Goal: Information Seeking & Learning: Learn about a topic

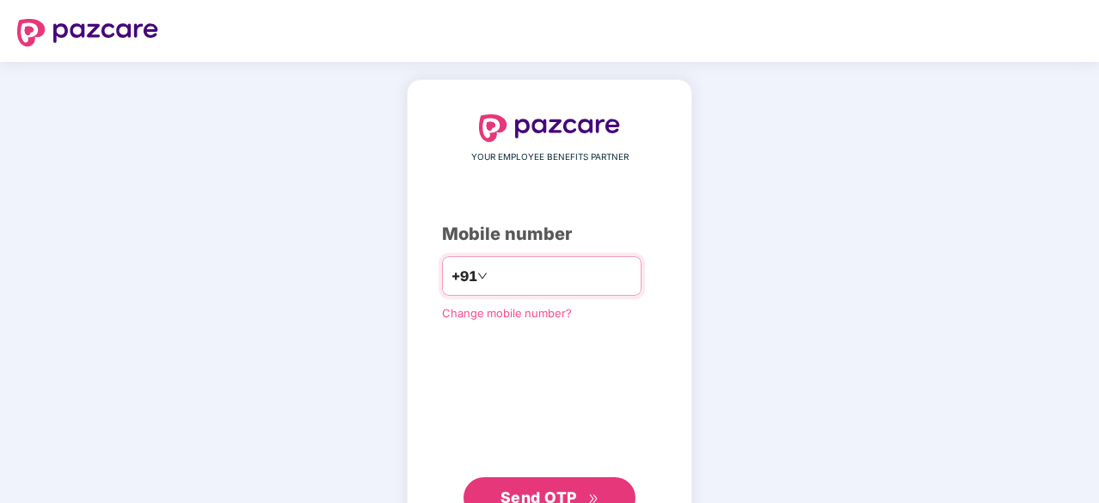
click at [526, 271] on input "number" at bounding box center [561, 276] width 141 height 28
type input "**********"
click at [572, 468] on div "**********" at bounding box center [549, 315] width 215 height 403
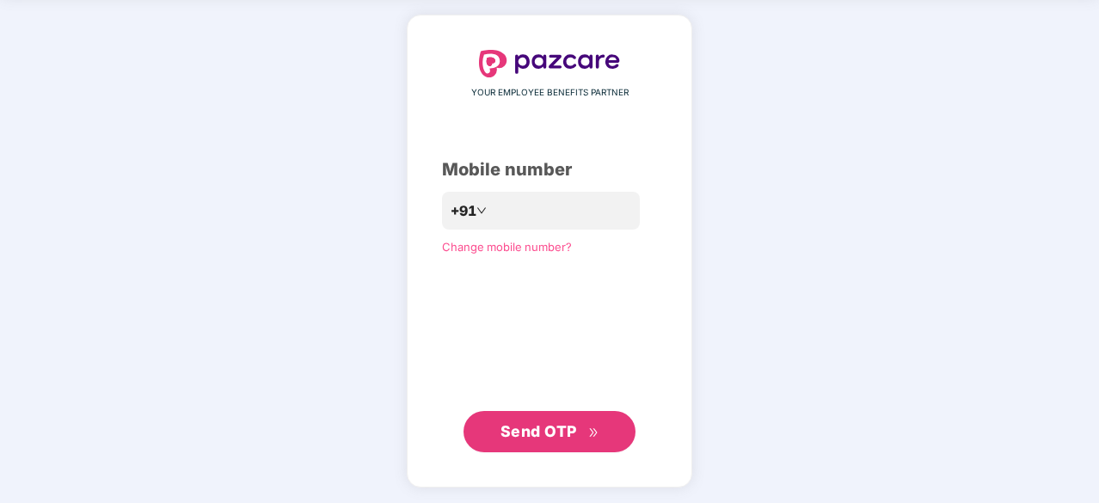
click at [587, 420] on span "Send OTP" at bounding box center [550, 432] width 99 height 24
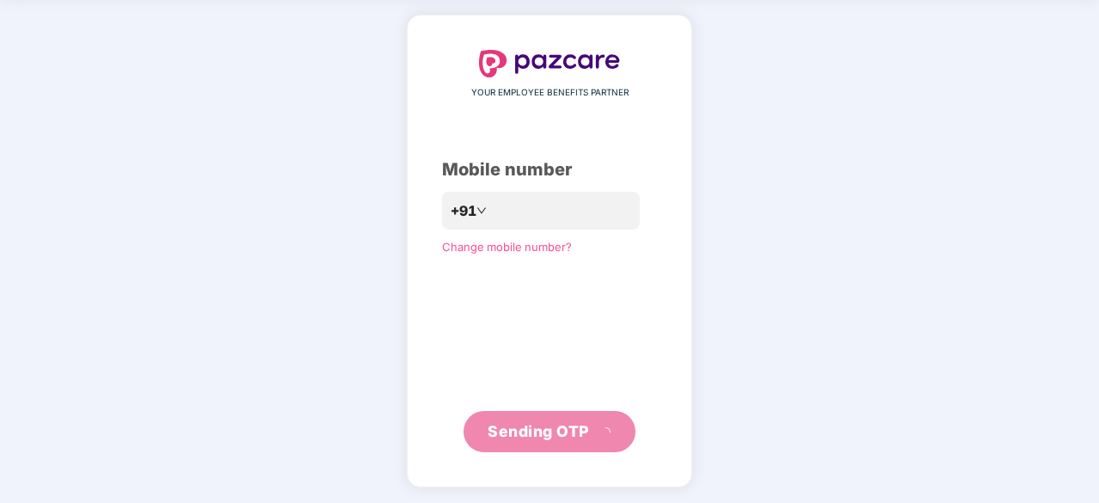
scroll to position [57, 0]
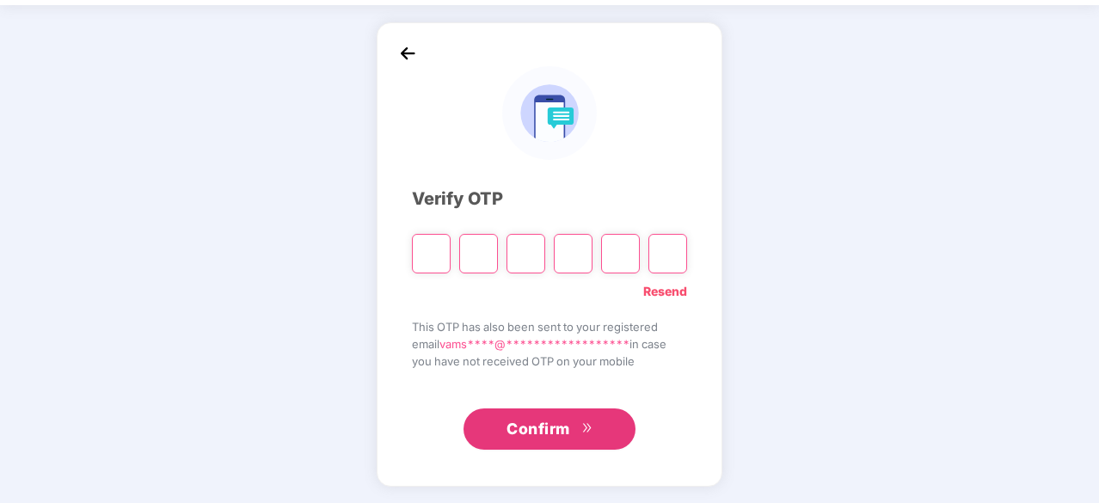
type input "*"
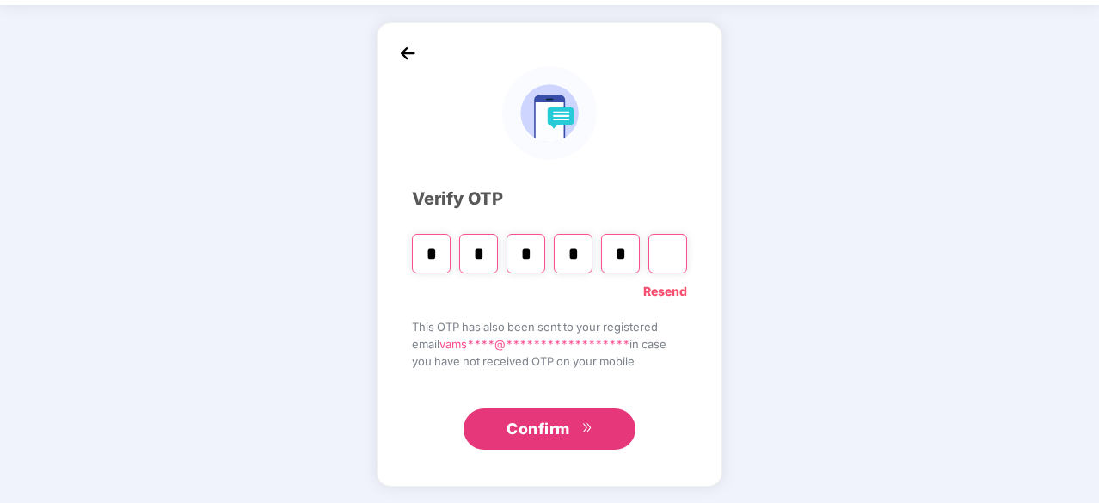
type input "*"
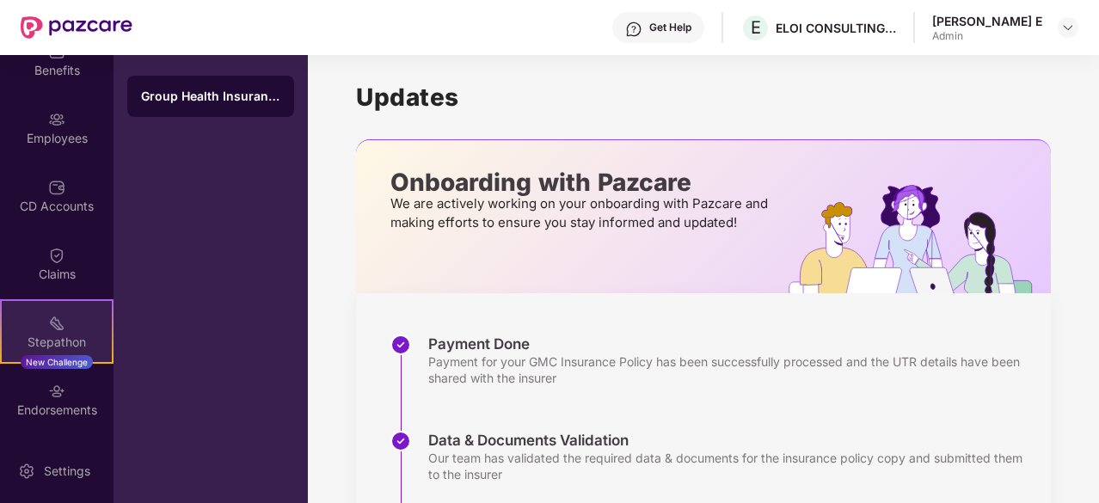
scroll to position [227, 0]
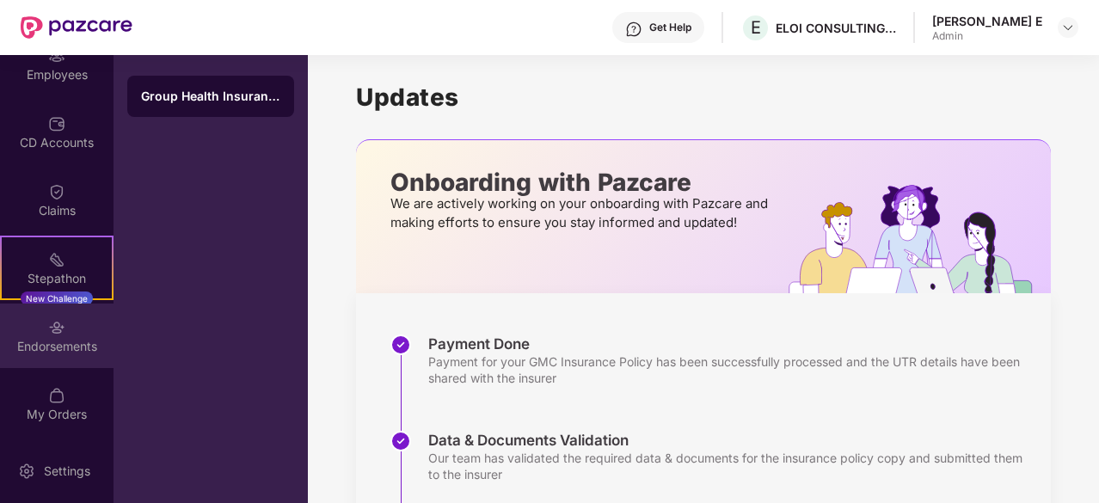
click at [65, 320] on div "Endorsements" at bounding box center [57, 336] width 114 height 65
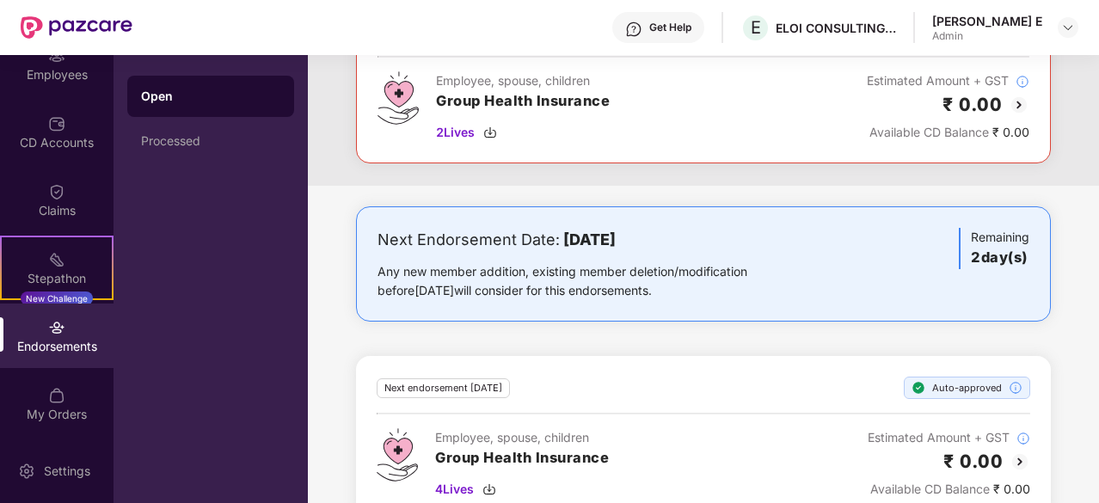
scroll to position [184, 0]
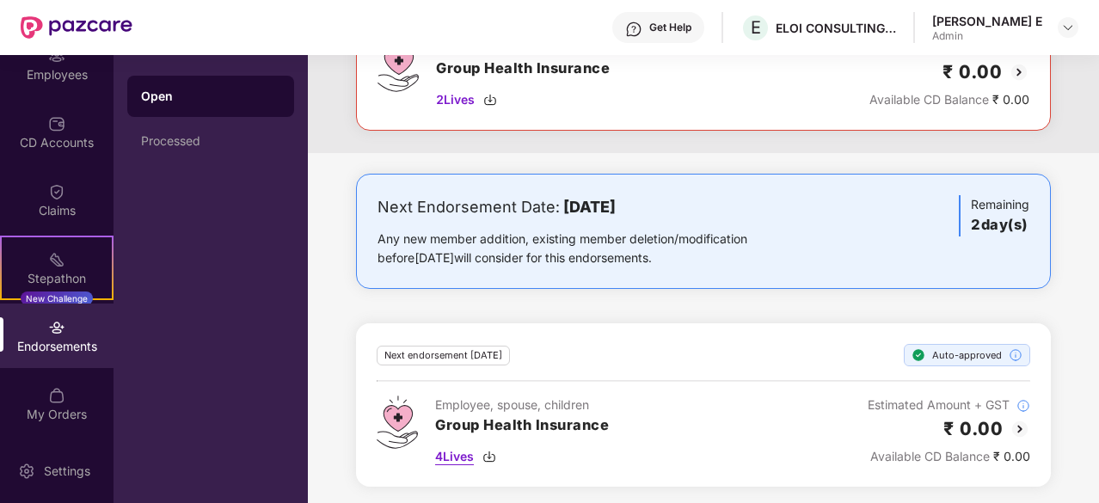
click at [461, 457] on span "4 Lives" at bounding box center [454, 456] width 39 height 19
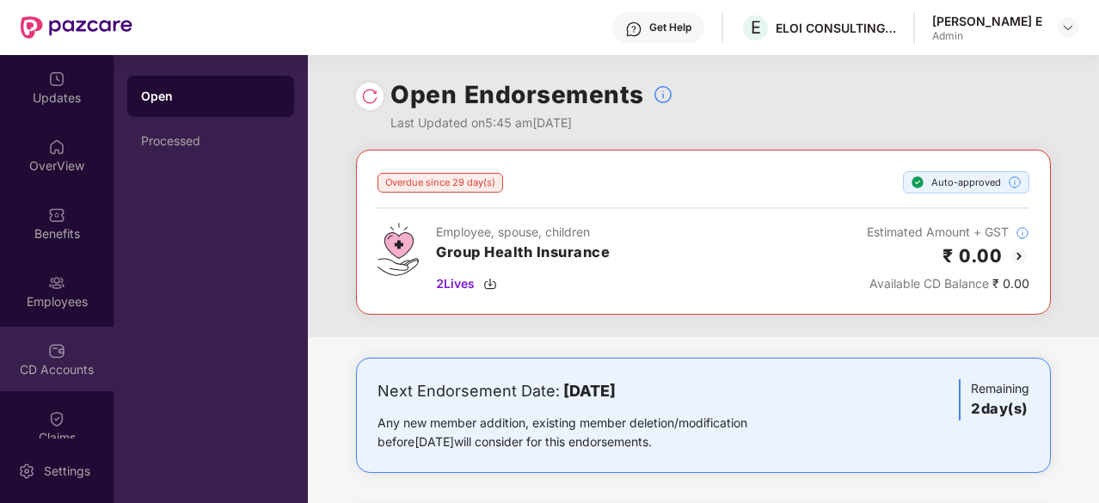
scroll to position [0, 0]
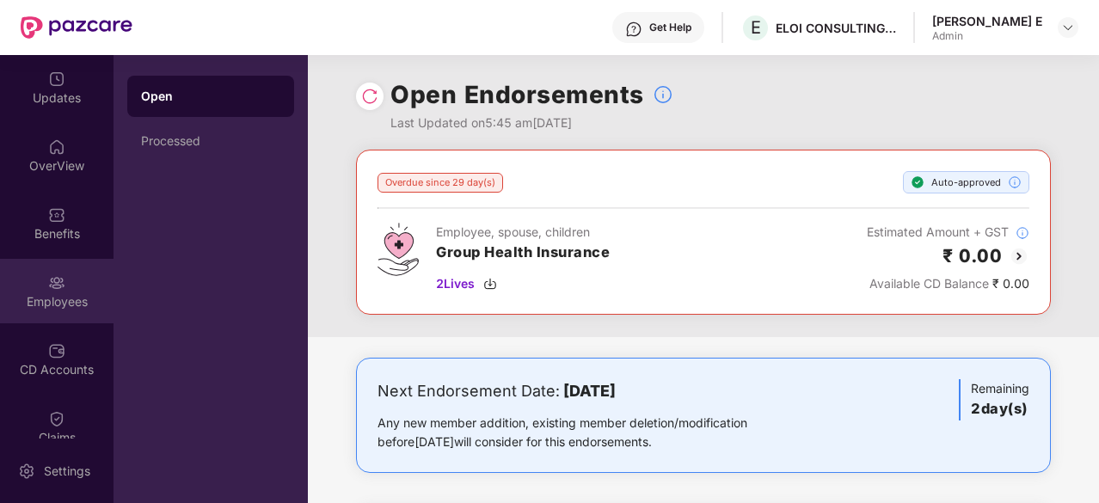
click at [48, 276] on img at bounding box center [56, 282] width 17 height 17
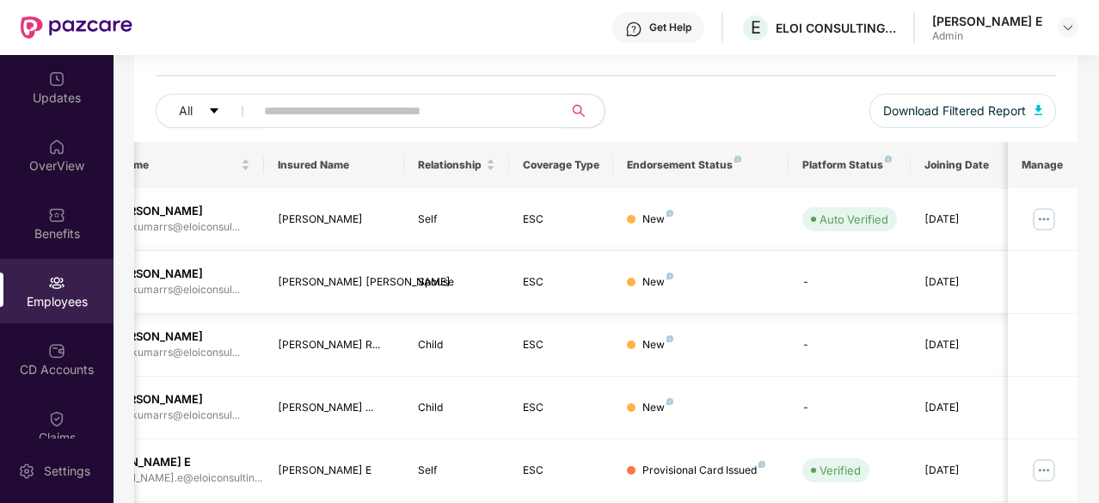
scroll to position [0, 172]
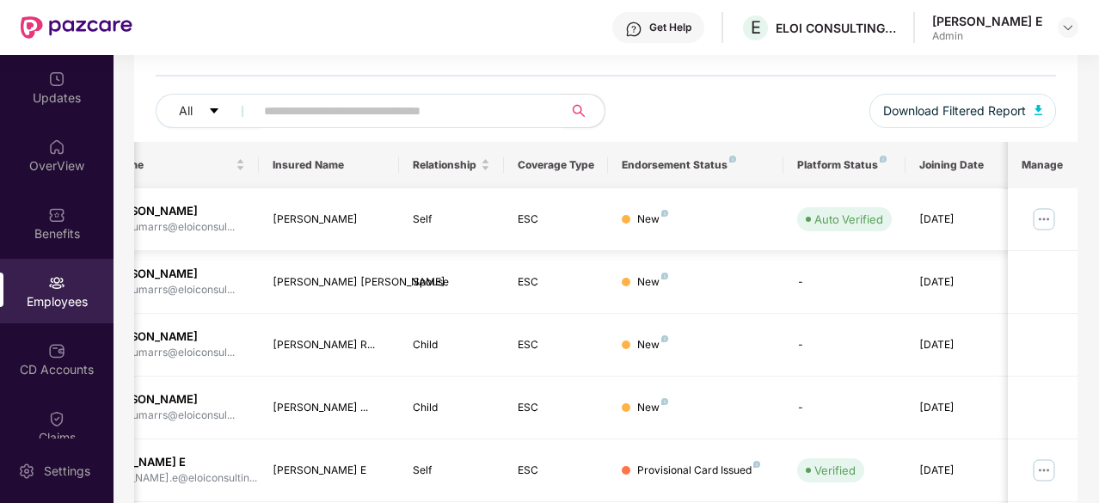
click at [1046, 215] on img at bounding box center [1045, 220] width 28 height 28
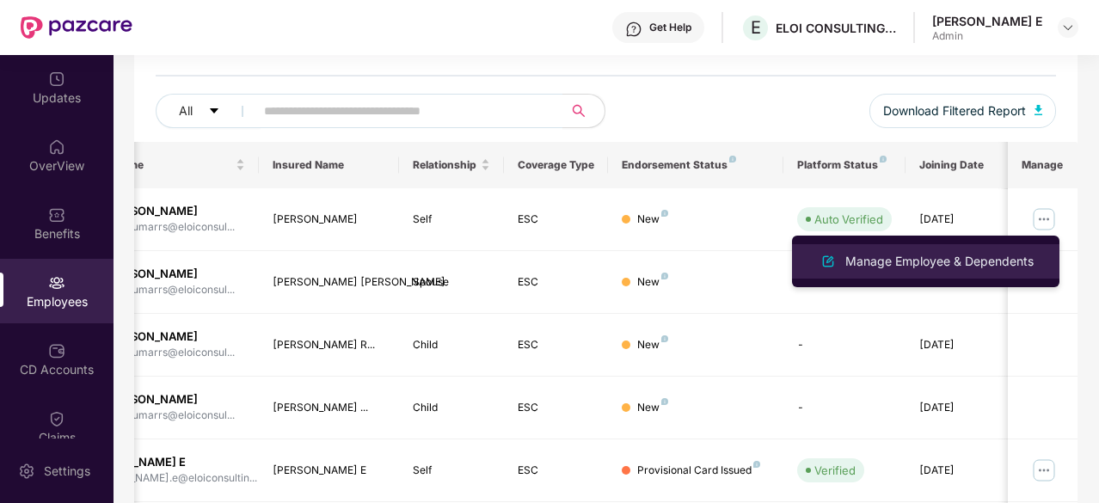
click at [933, 261] on div "Manage Employee & Dependents" at bounding box center [939, 261] width 195 height 19
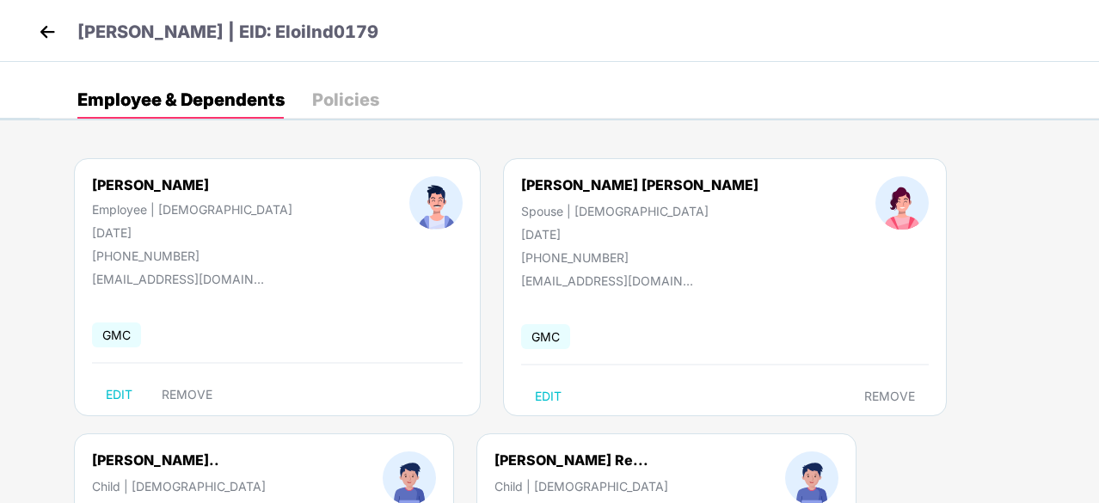
click at [108, 338] on span "GMC" at bounding box center [116, 335] width 49 height 25
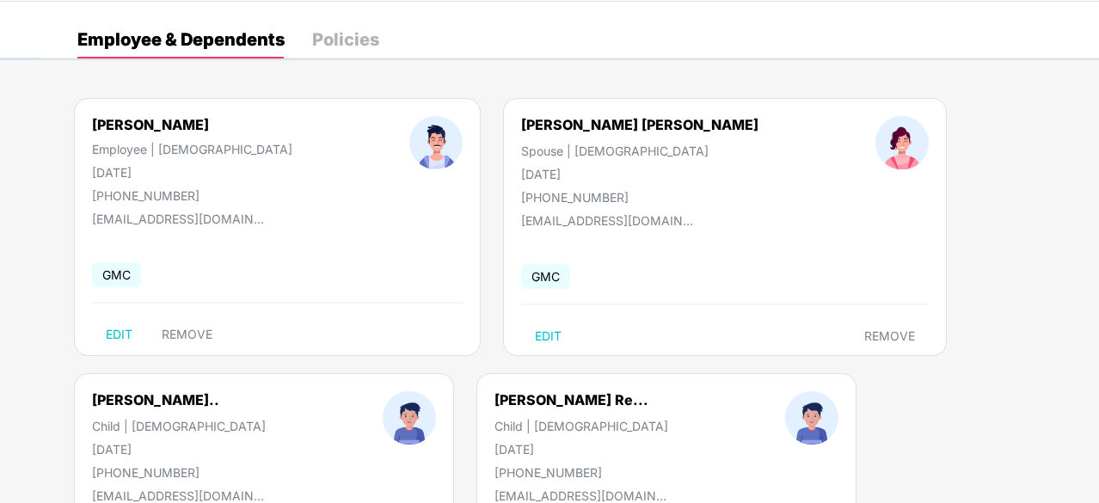
scroll to position [0, 0]
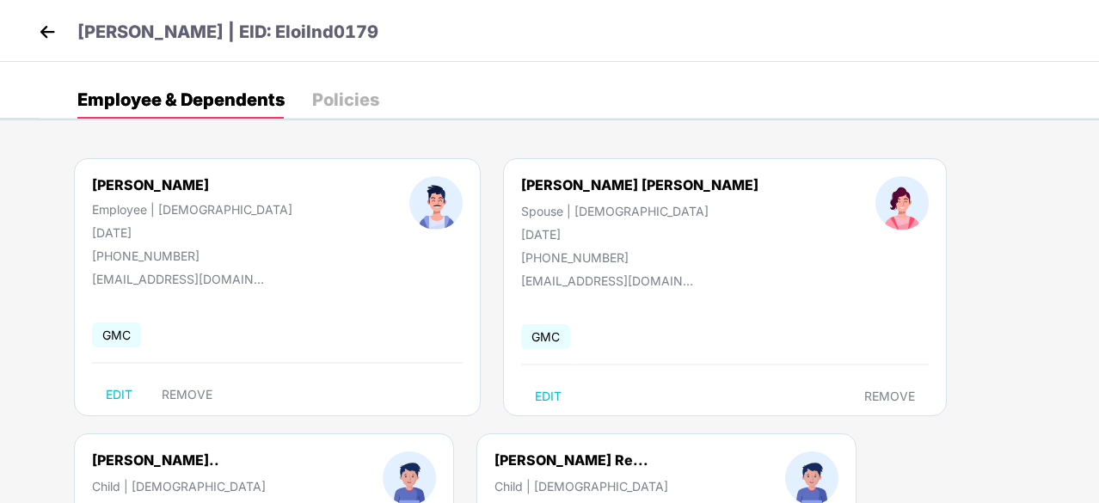
click at [352, 106] on div "Policies" at bounding box center [345, 99] width 67 height 17
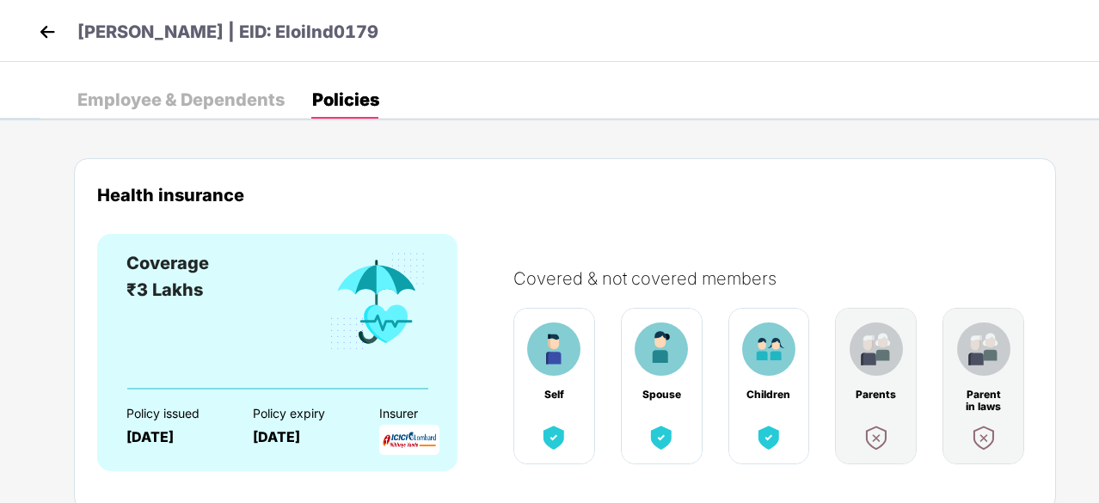
click at [206, 91] on div "Employee & Dependents" at bounding box center [180, 99] width 207 height 17
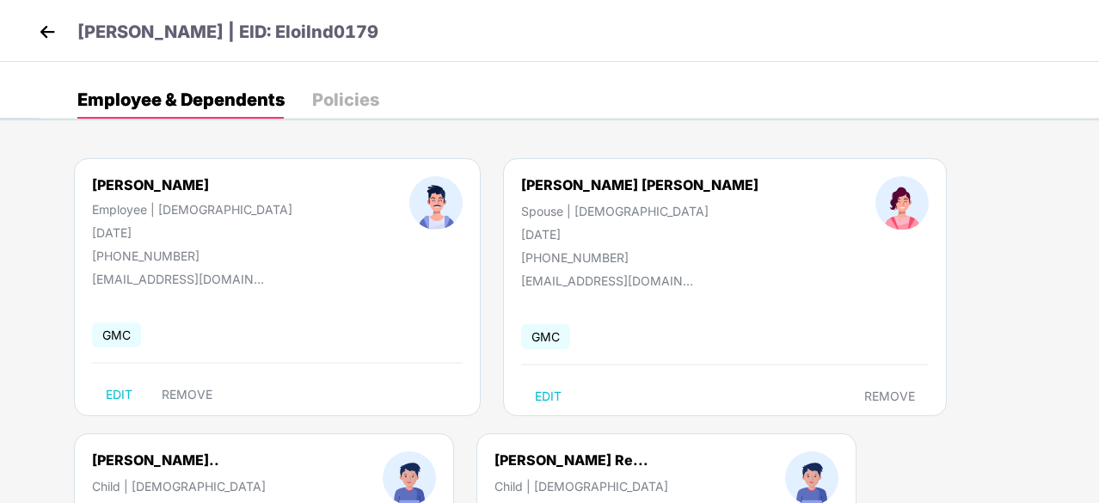
click at [409, 207] on img at bounding box center [435, 202] width 53 height 53
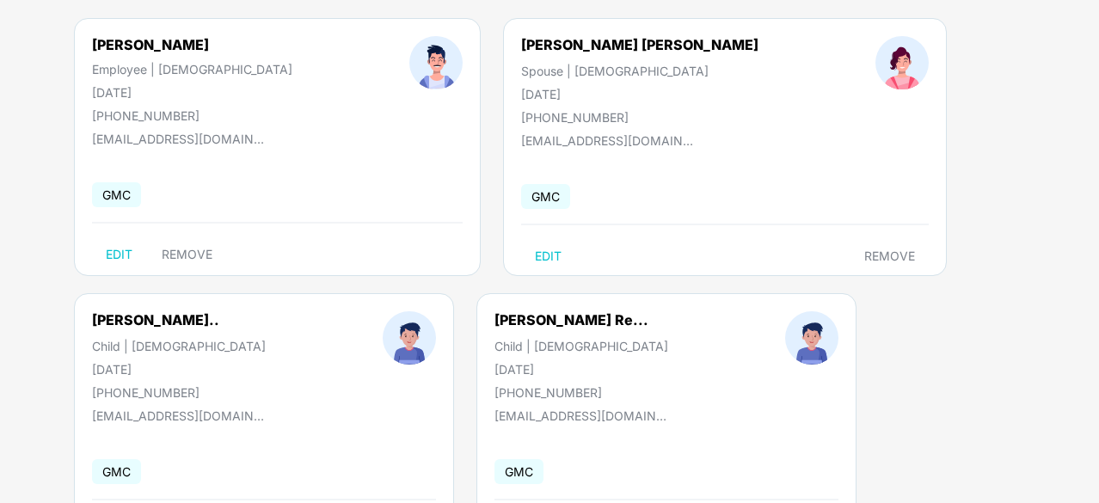
scroll to position [143, 0]
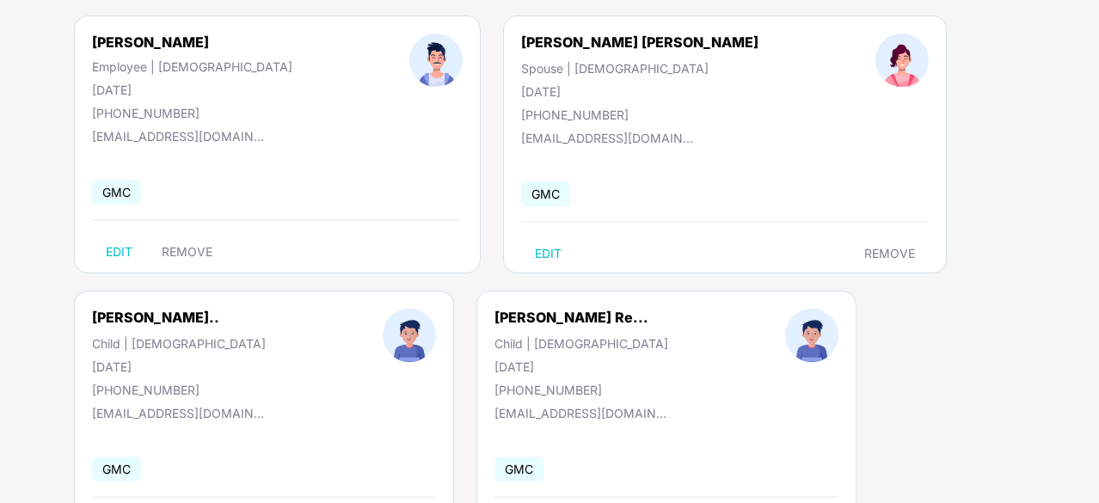
click at [123, 467] on span "GMC" at bounding box center [116, 469] width 49 height 25
click at [518, 469] on span "GMC" at bounding box center [519, 469] width 49 height 25
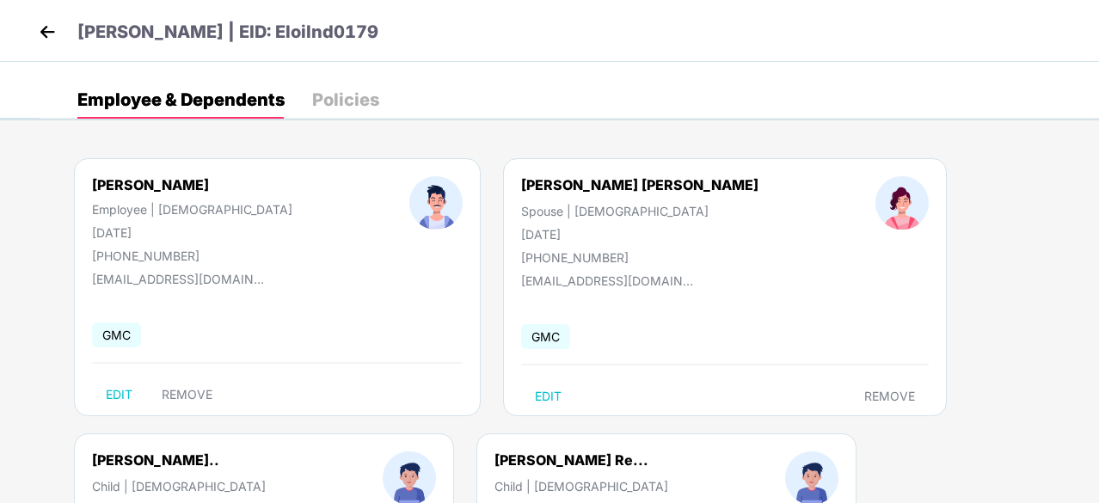
click at [36, 28] on img at bounding box center [47, 32] width 26 height 26
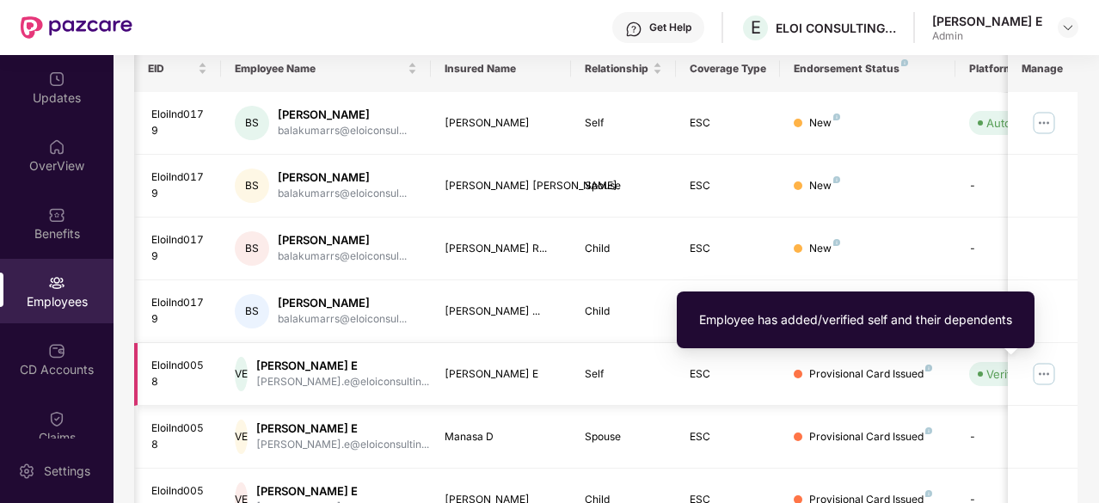
scroll to position [0, 172]
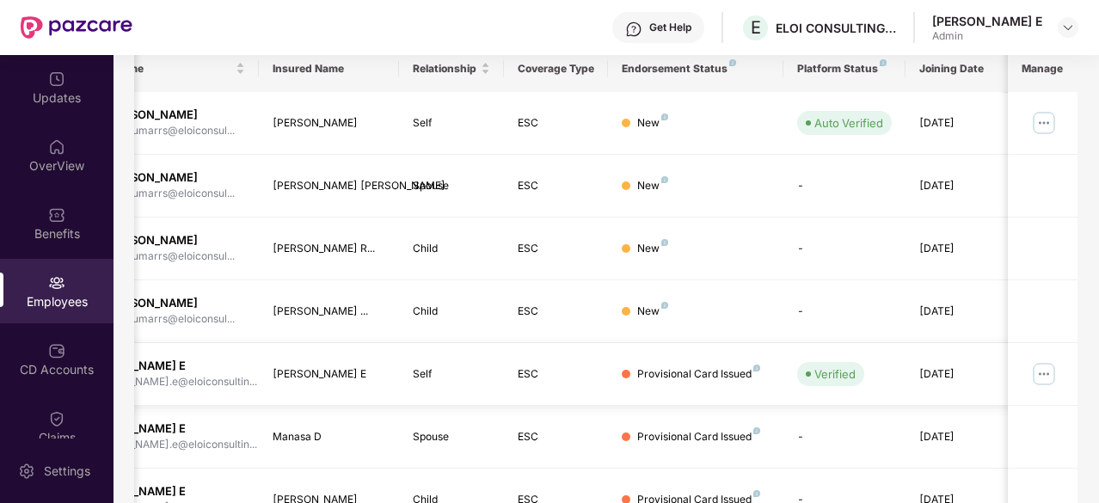
click at [1055, 366] on img at bounding box center [1045, 374] width 28 height 28
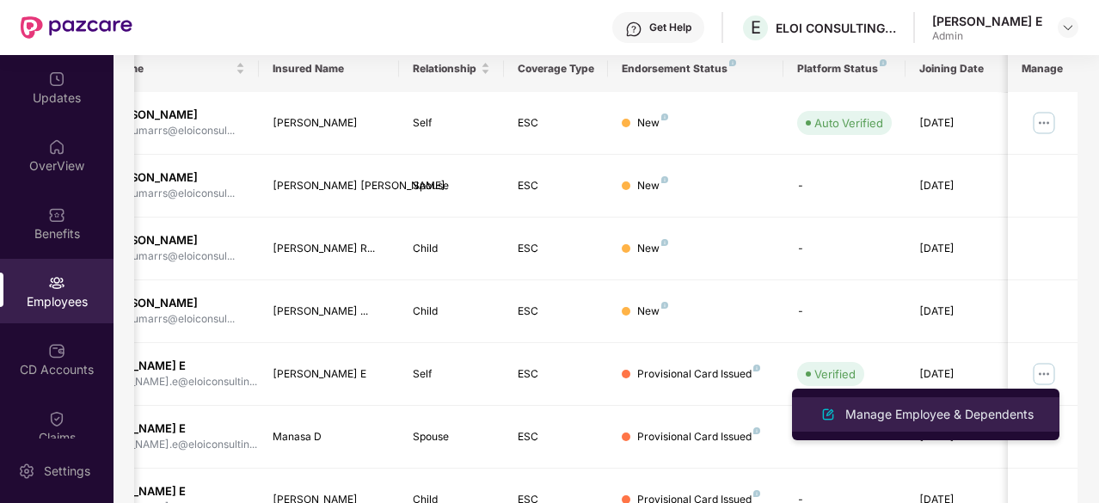
click at [949, 405] on div "Manage Employee & Dependents" at bounding box center [939, 414] width 195 height 19
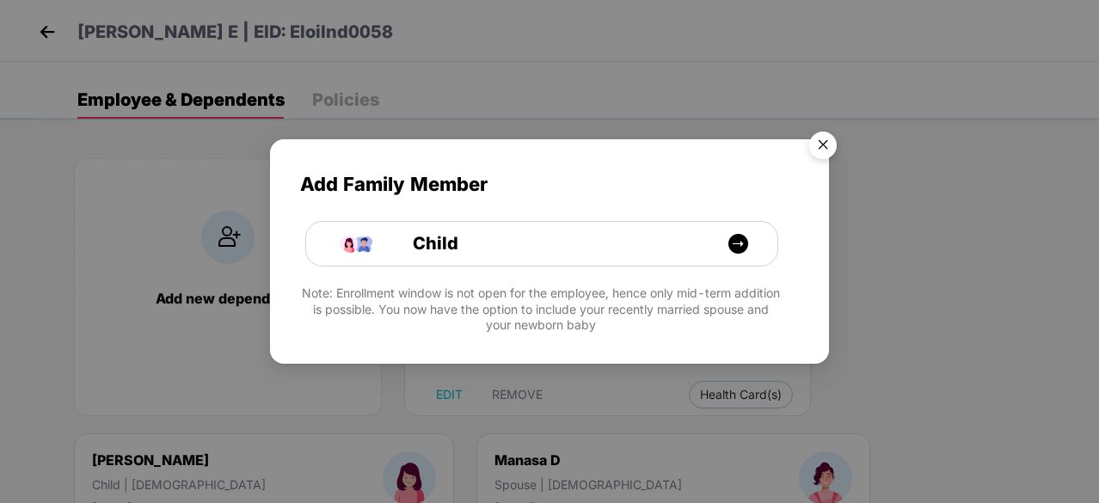
click at [828, 149] on img "Close" at bounding box center [823, 148] width 48 height 48
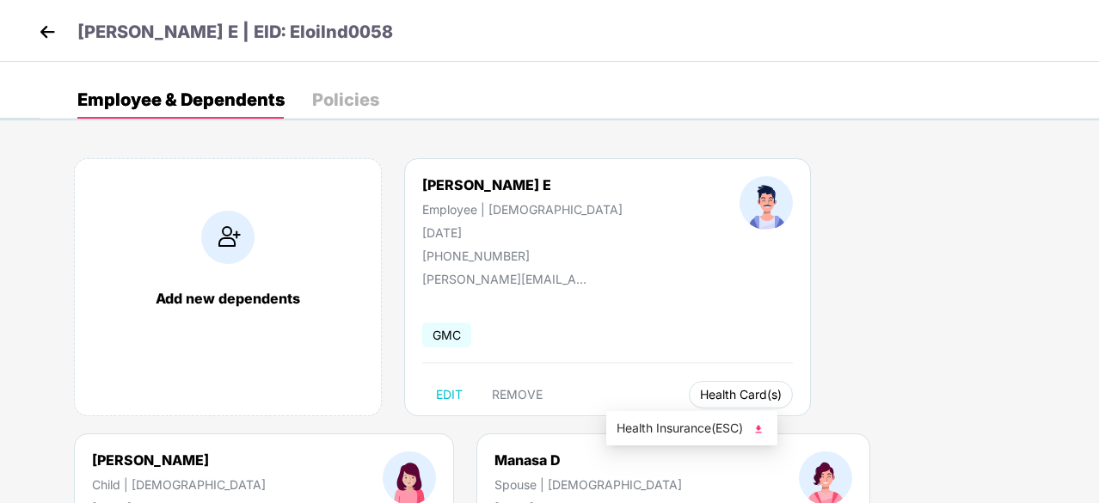
click at [700, 392] on span "Health Card(s)" at bounding box center [741, 395] width 82 height 9
click at [53, 32] on img at bounding box center [47, 32] width 26 height 26
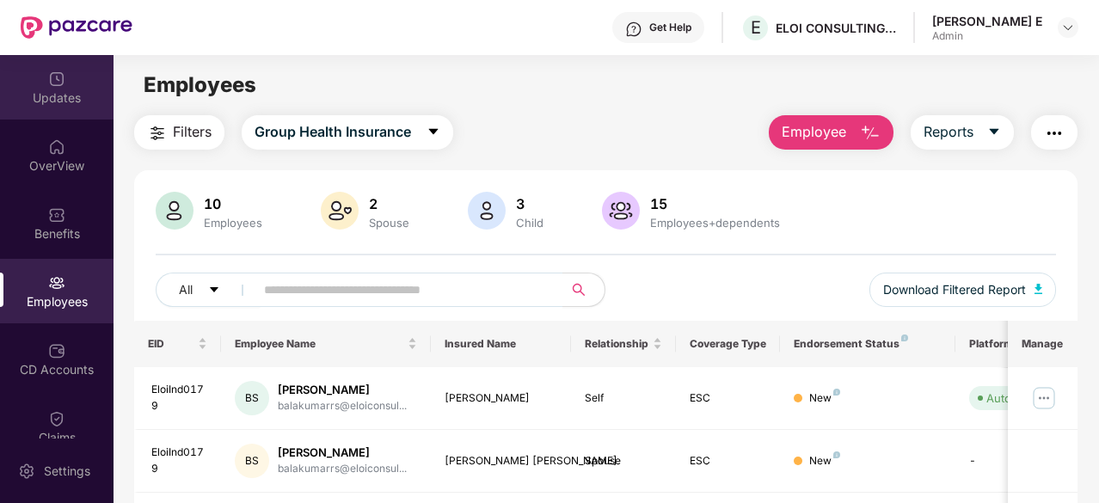
click at [89, 99] on div "Updates" at bounding box center [57, 97] width 114 height 17
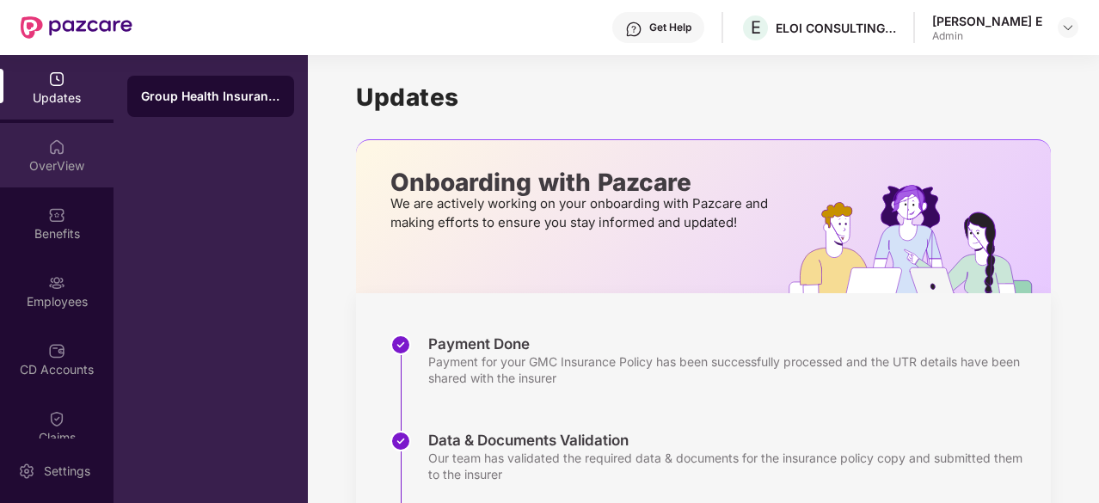
click at [64, 175] on div "OverView" at bounding box center [57, 155] width 114 height 65
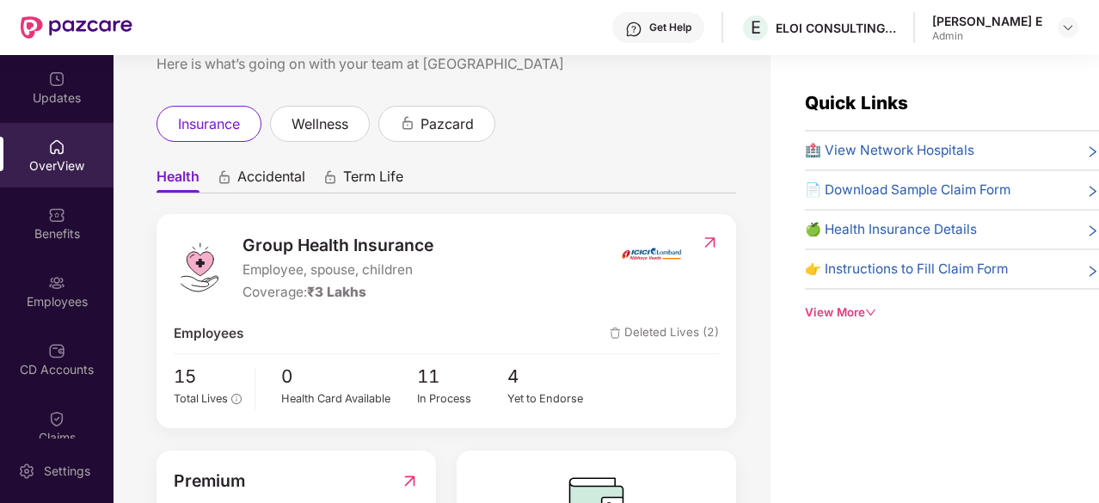
scroll to position [60, 0]
click at [279, 182] on span "Accidental" at bounding box center [271, 178] width 68 height 25
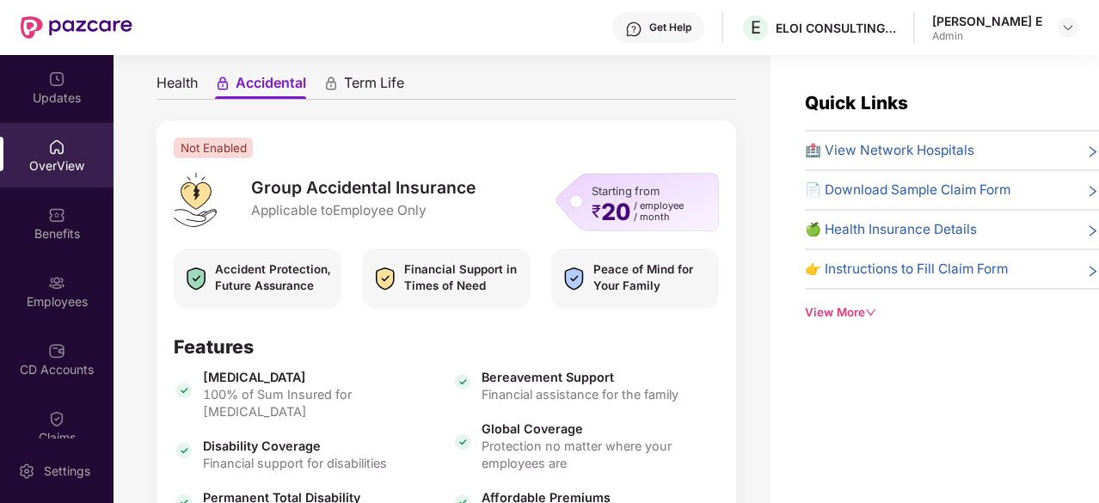
scroll to position [153, 0]
click at [373, 80] on span "Term Life" at bounding box center [374, 85] width 60 height 25
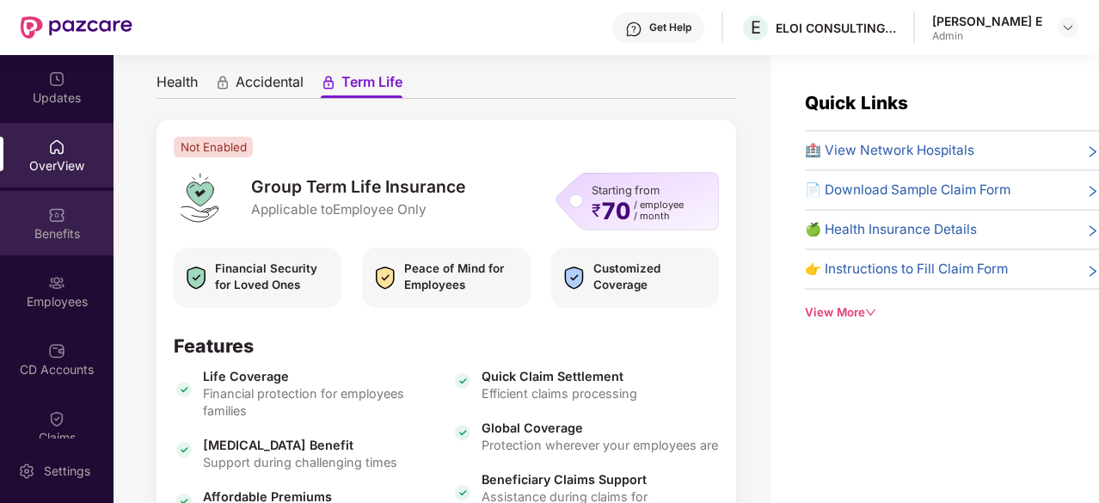
click at [52, 219] on img at bounding box center [56, 214] width 17 height 17
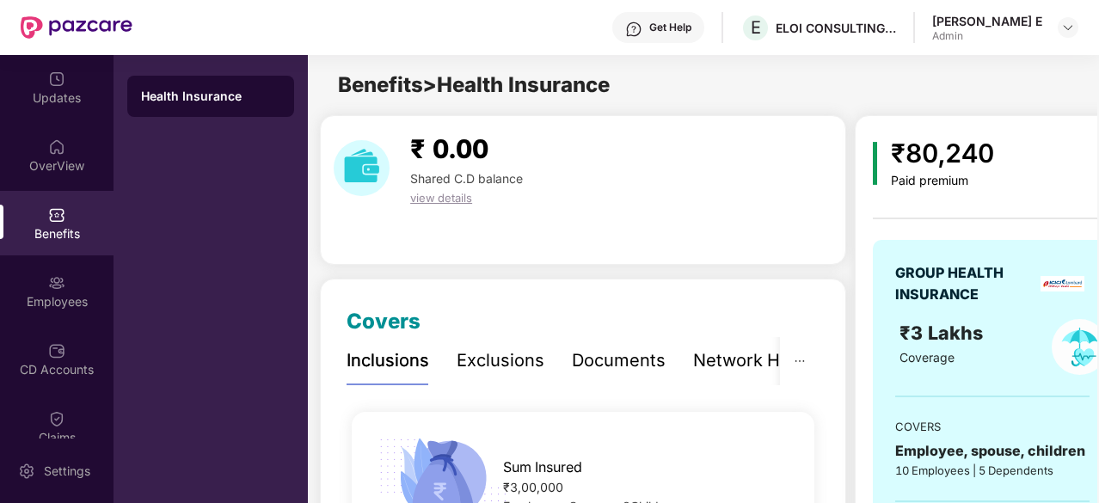
click at [373, 259] on div "₹ 0.00 Shared C.D balance view details" at bounding box center [583, 190] width 526 height 150
click at [448, 201] on span "view details" at bounding box center [441, 198] width 62 height 14
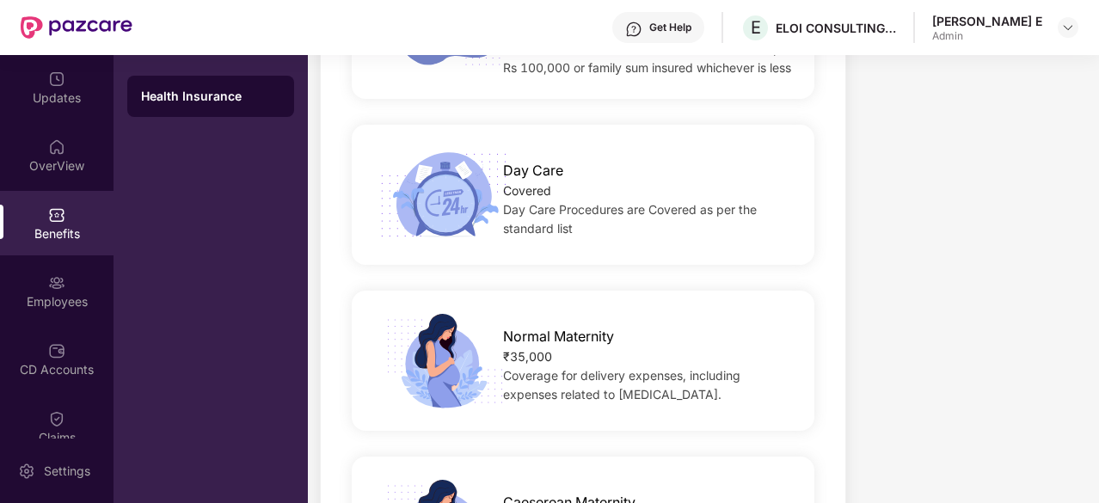
scroll to position [1672, 0]
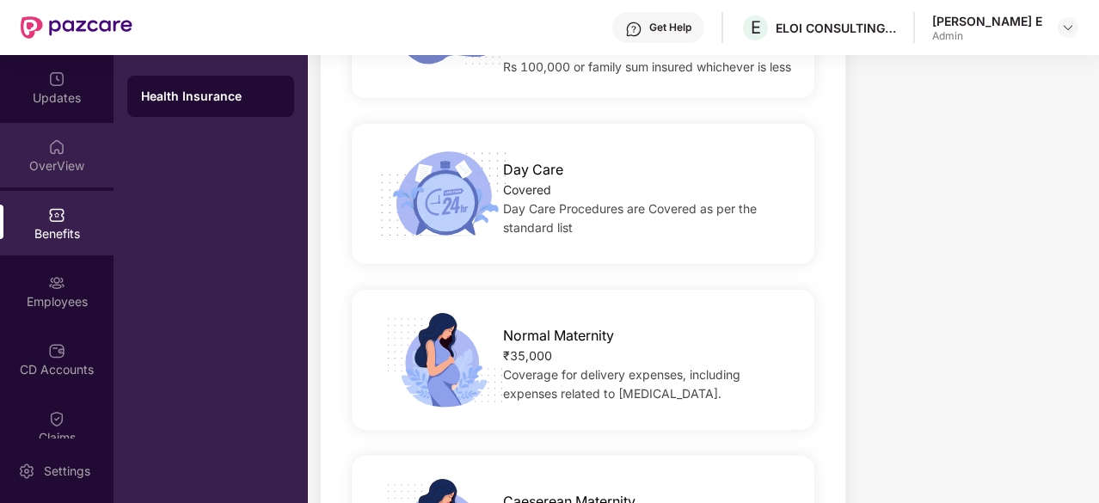
click at [57, 149] on img at bounding box center [56, 147] width 17 height 17
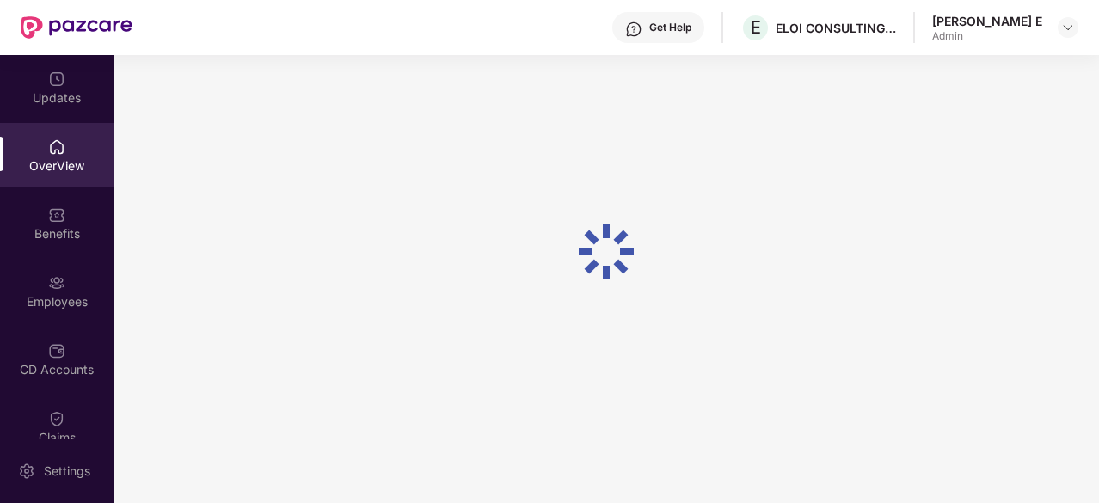
scroll to position [55, 0]
